Goal: Use online tool/utility: Utilize a website feature to perform a specific function

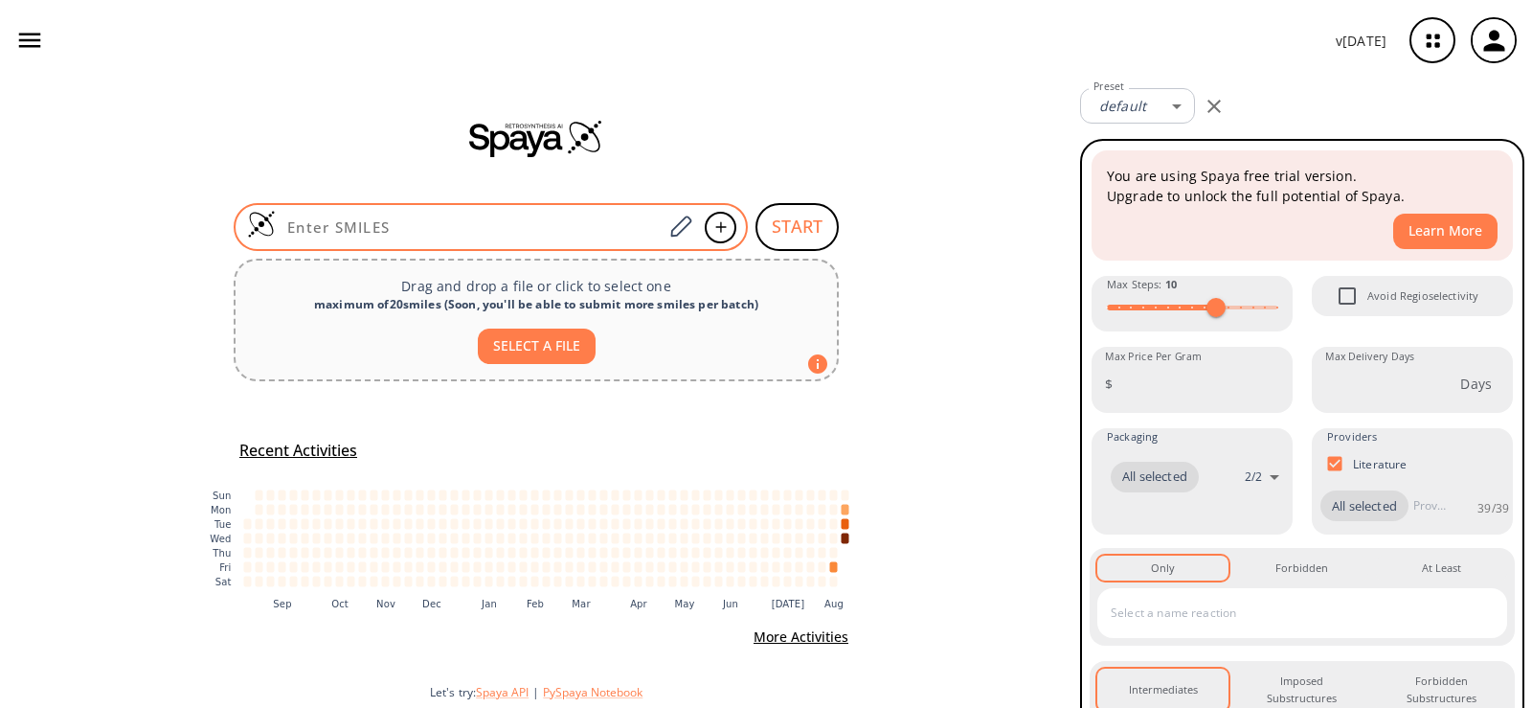
click at [453, 225] on input at bounding box center [469, 226] width 387 height 19
paste input "N12NC=CC1=NC=C2"
type input "N12NC=CC1=NC=C2"
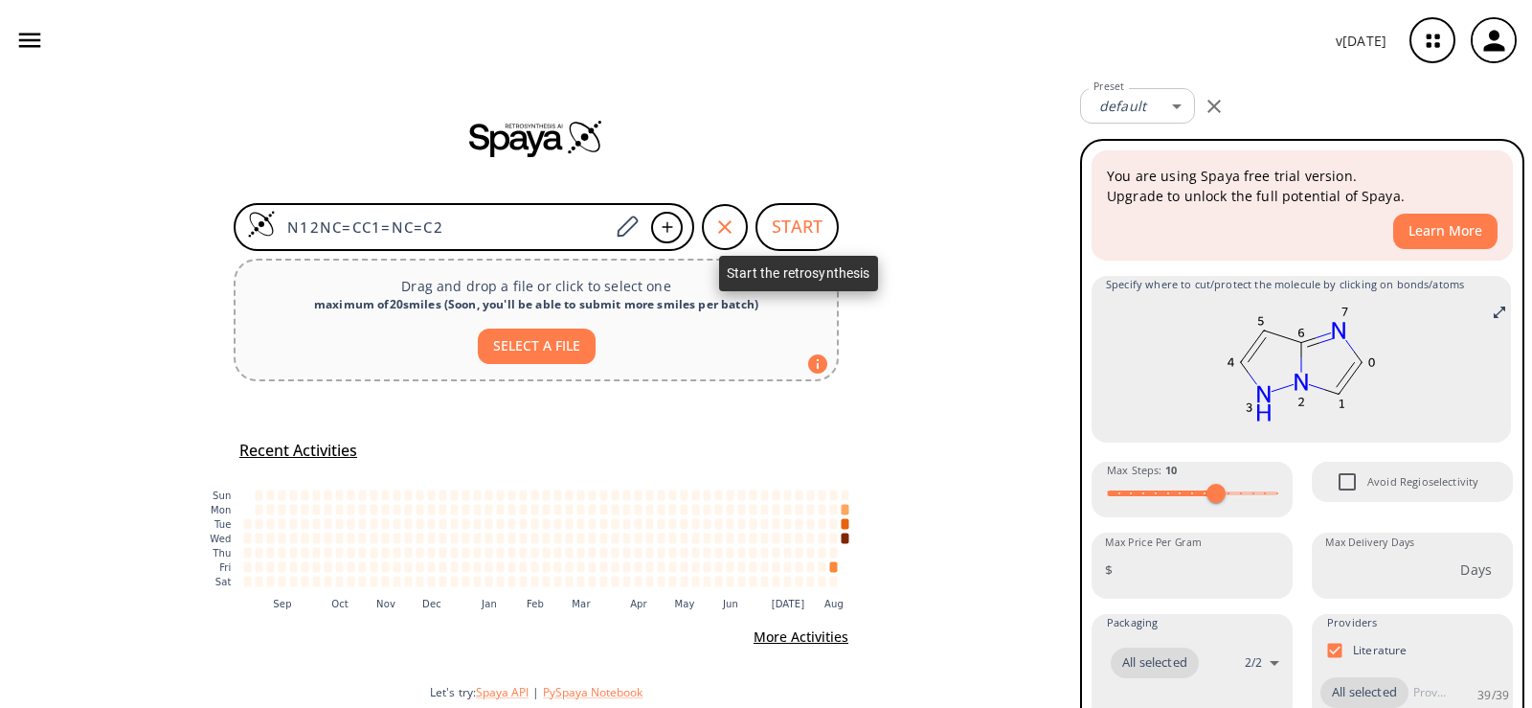
click at [790, 232] on button "START" at bounding box center [796, 227] width 83 height 48
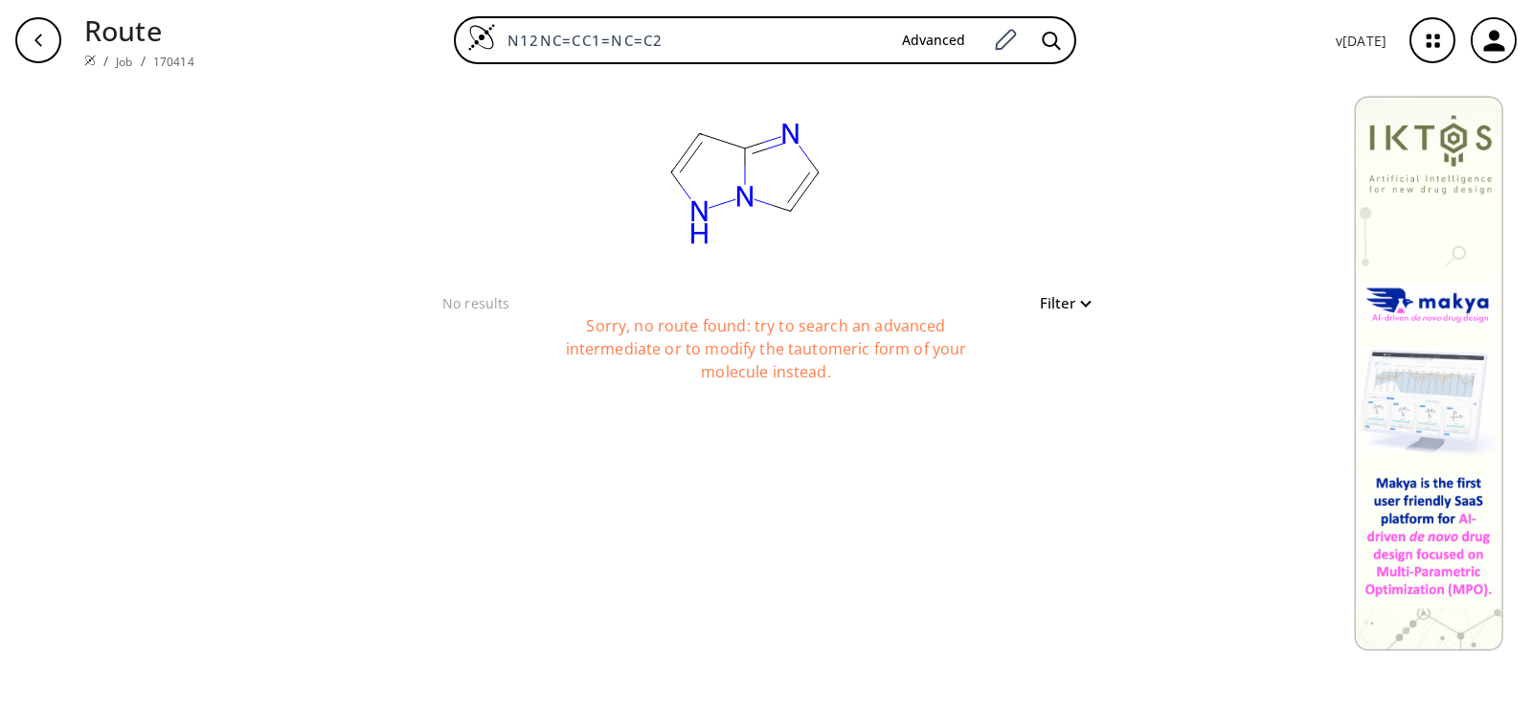
drag, startPoint x: 691, startPoint y: 43, endPoint x: 362, endPoint y: 28, distance: 329.7
click at [362, 28] on div "N12NC=CC1=NC=C2 Advanced" at bounding box center [765, 40] width 1111 height 48
paste input "C12NC=CC1=NC=C2"
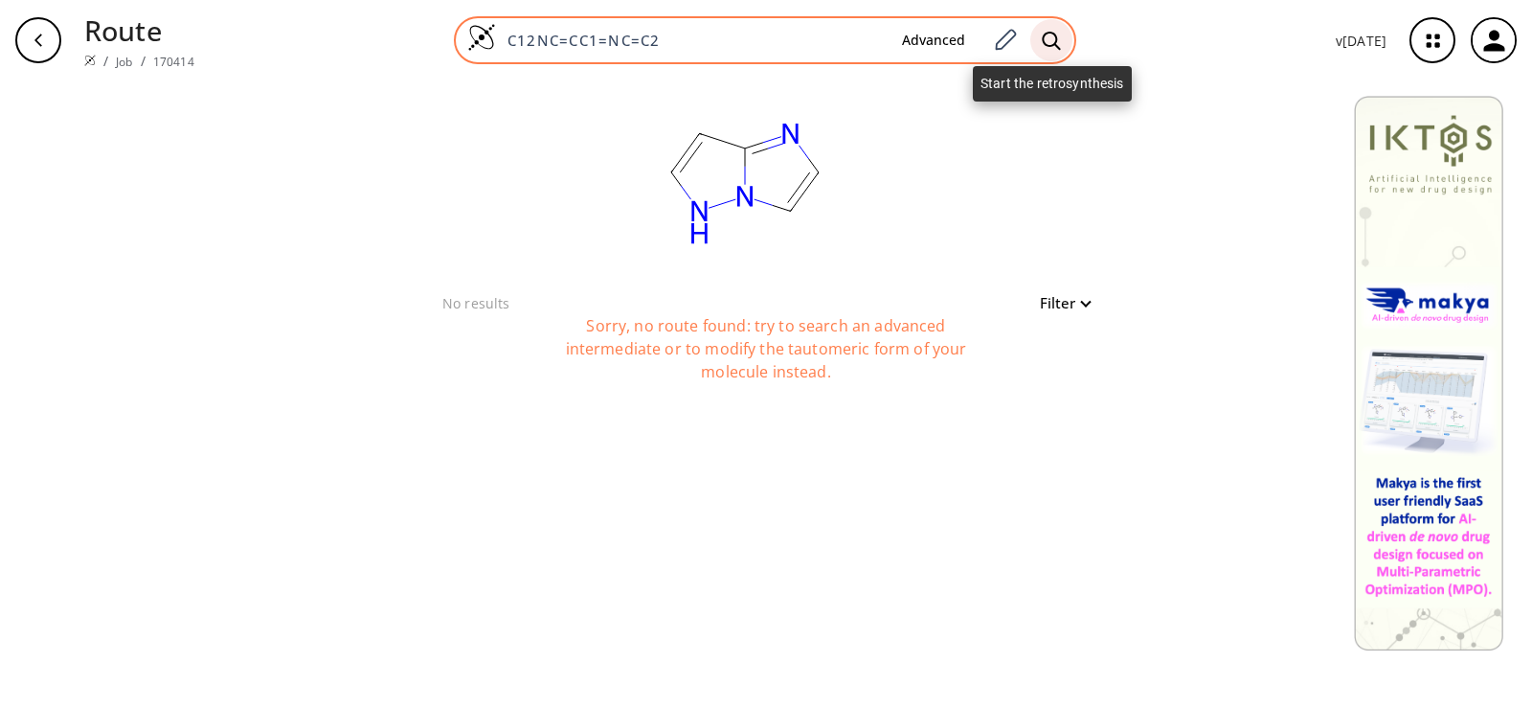
type input "C12NC=CC1=NC=C2"
click at [1058, 52] on div at bounding box center [1051, 40] width 42 height 42
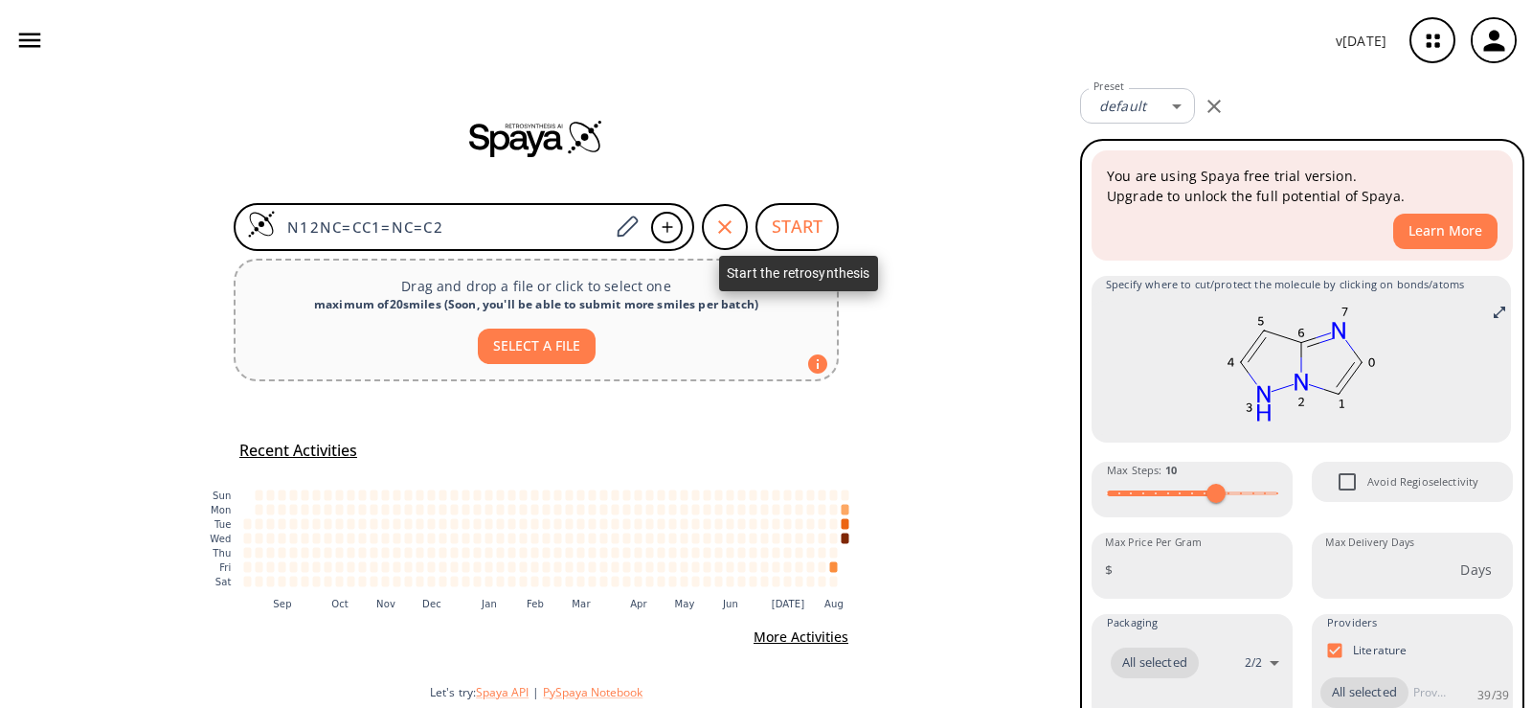
click at [799, 225] on button "START" at bounding box center [796, 227] width 83 height 48
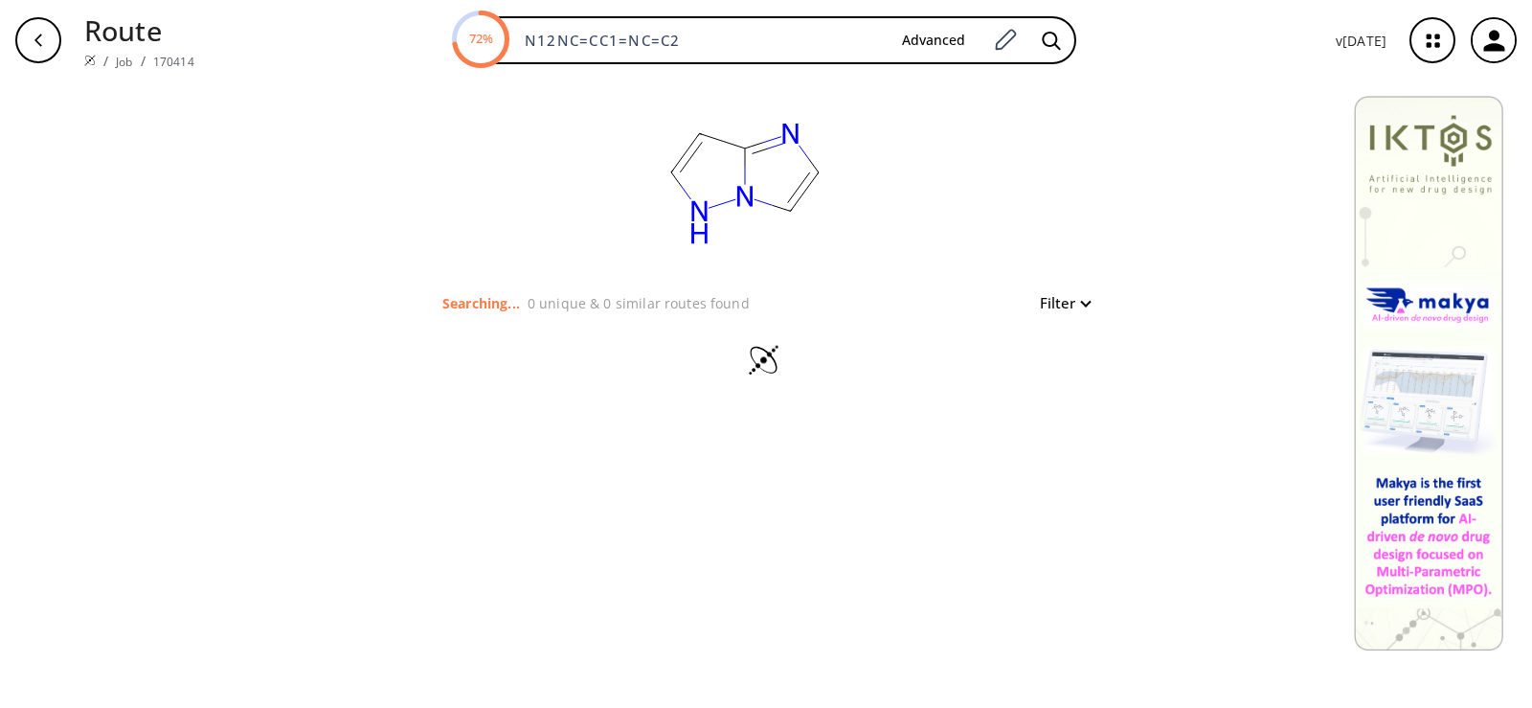
click at [624, 704] on div "clear Searching... 0 unique & 0 similar routes found Filter" at bounding box center [766, 393] width 1532 height 627
